Goal: Register for event/course

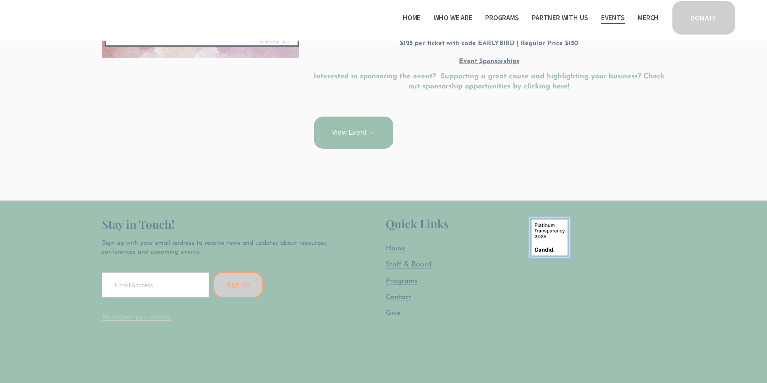
scroll to position [118, 0]
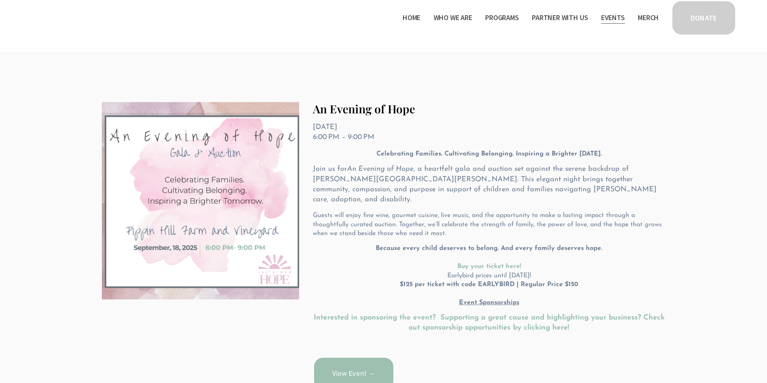
drag, startPoint x: 482, startPoint y: 280, endPoint x: 418, endPoint y: 286, distance: 64.3
click at [418, 286] on p "Because every child deserves to belong. And every family deserves hope. Buy you…" at bounding box center [489, 275] width 352 height 63
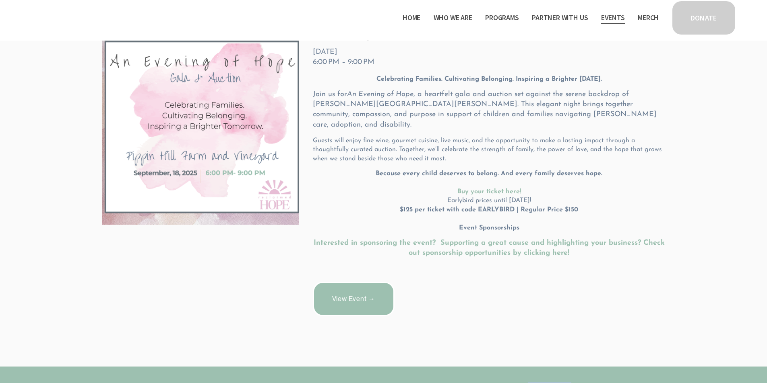
scroll to position [196, 0]
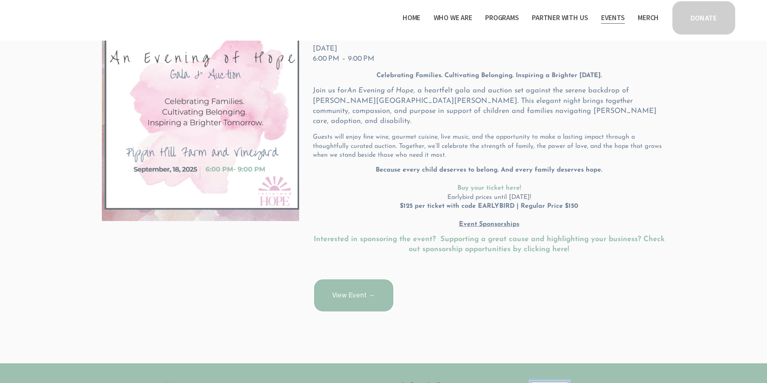
click at [490, 221] on u "Event Sponsorships" at bounding box center [489, 224] width 60 height 6
click at [520, 215] on p "Because every child deserves to belong. And every family deserves hope. Buy you…" at bounding box center [489, 197] width 352 height 63
click at [359, 287] on link "View Event →" at bounding box center [354, 295] width 82 height 35
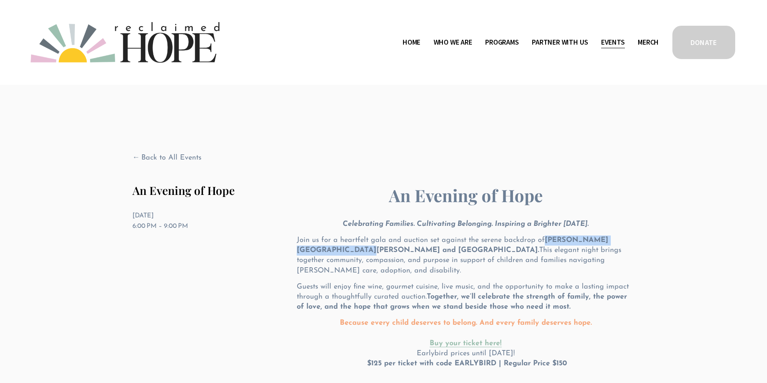
drag, startPoint x: 544, startPoint y: 222, endPoint x: 330, endPoint y: 233, distance: 213.5
click at [330, 237] on strong "[PERSON_NAME][GEOGRAPHIC_DATA][PERSON_NAME] and [GEOGRAPHIC_DATA]." at bounding box center [452, 245] width 311 height 17
copy strong "[PERSON_NAME][GEOGRAPHIC_DATA][PERSON_NAME] and [GEOGRAPHIC_DATA]"
